Goal: Find specific page/section: Find specific page/section

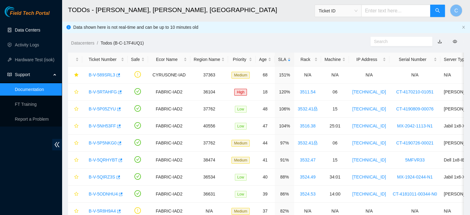
click at [35, 32] on link "Data Centers" at bounding box center [27, 29] width 25 height 5
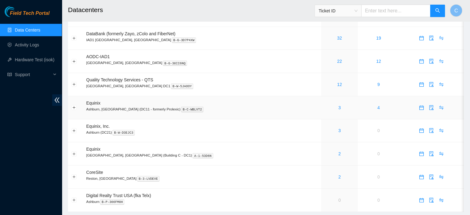
scroll to position [75, 0]
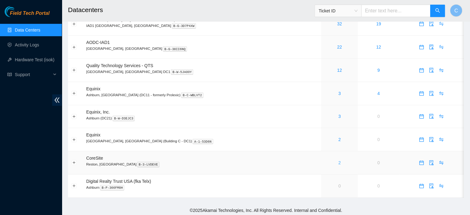
click at [338, 164] on link "2" at bounding box center [339, 162] width 2 height 5
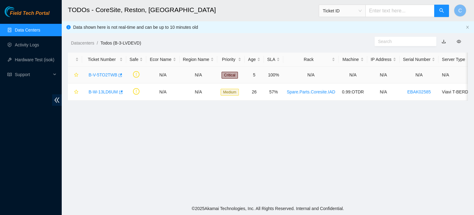
click at [105, 71] on div "B-V-5TO2TWB" at bounding box center [104, 75] width 37 height 10
click at [100, 74] on link "B-V-5TO2TWB" at bounding box center [103, 74] width 29 height 5
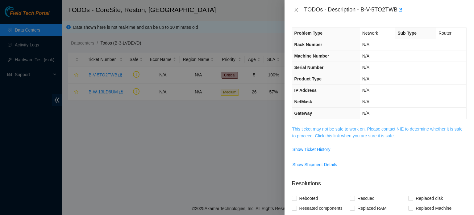
click at [337, 128] on link "This ticket may not be safe to work on. Please contact NIE to determine whether…" at bounding box center [377, 132] width 170 height 12
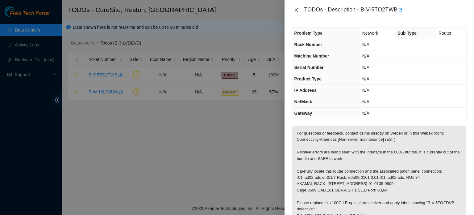
click at [295, 12] on icon "close" at bounding box center [296, 9] width 5 height 5
